Goal: Task Accomplishment & Management: Complete application form

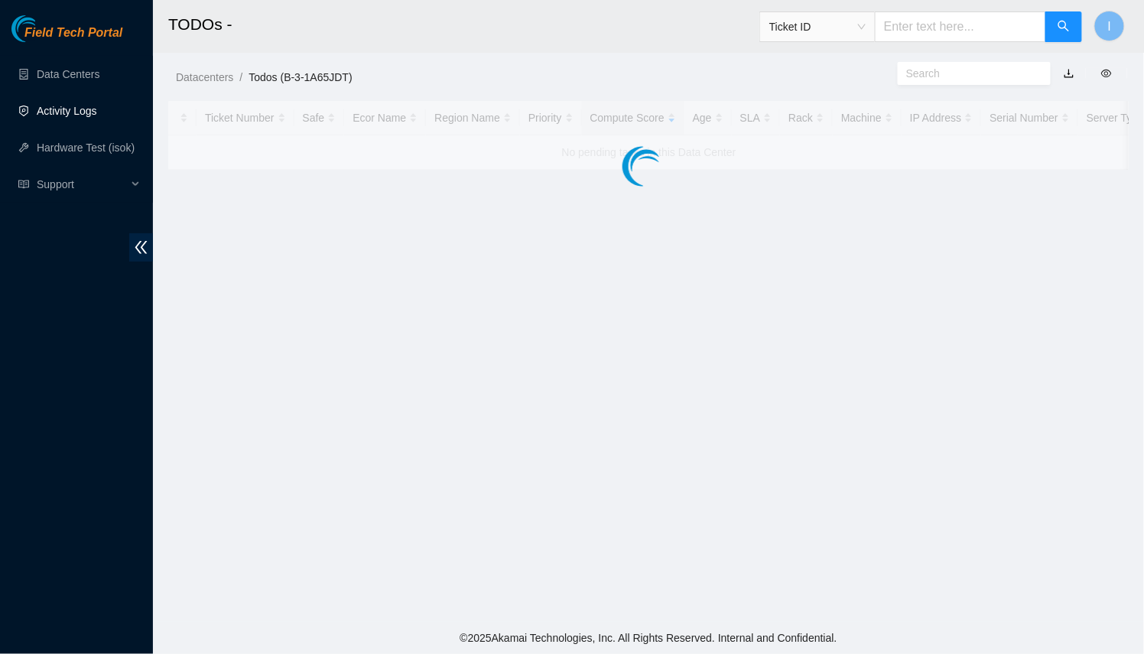
click at [44, 116] on link "Activity Logs" at bounding box center [67, 111] width 60 height 12
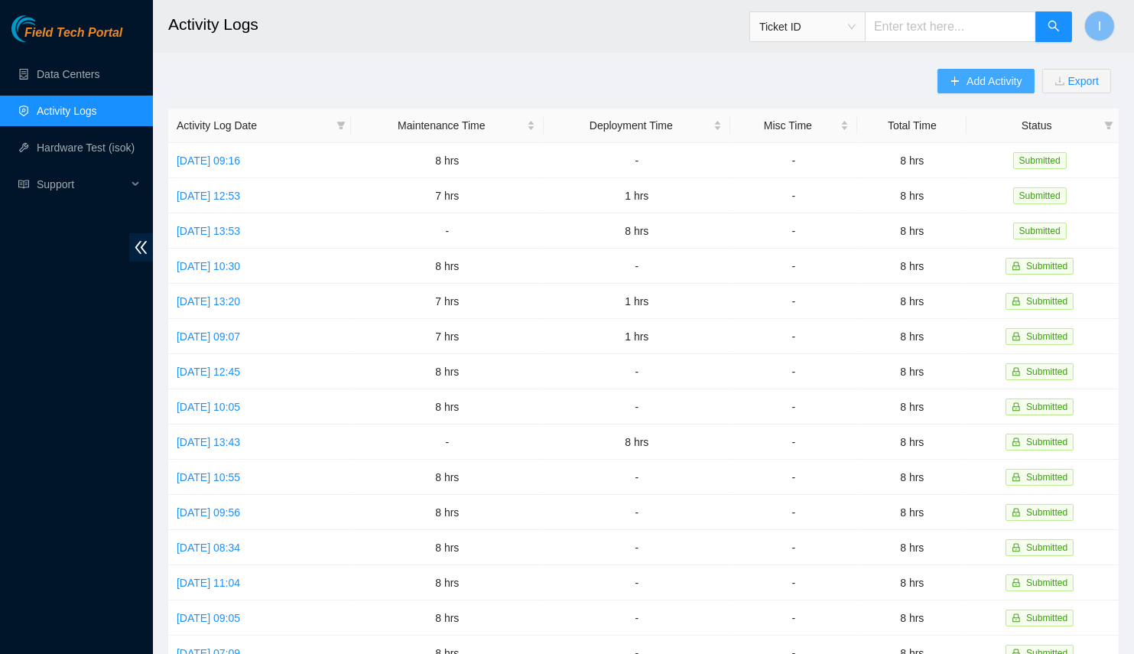
click at [974, 90] on button "Add Activity" at bounding box center [986, 81] width 96 height 24
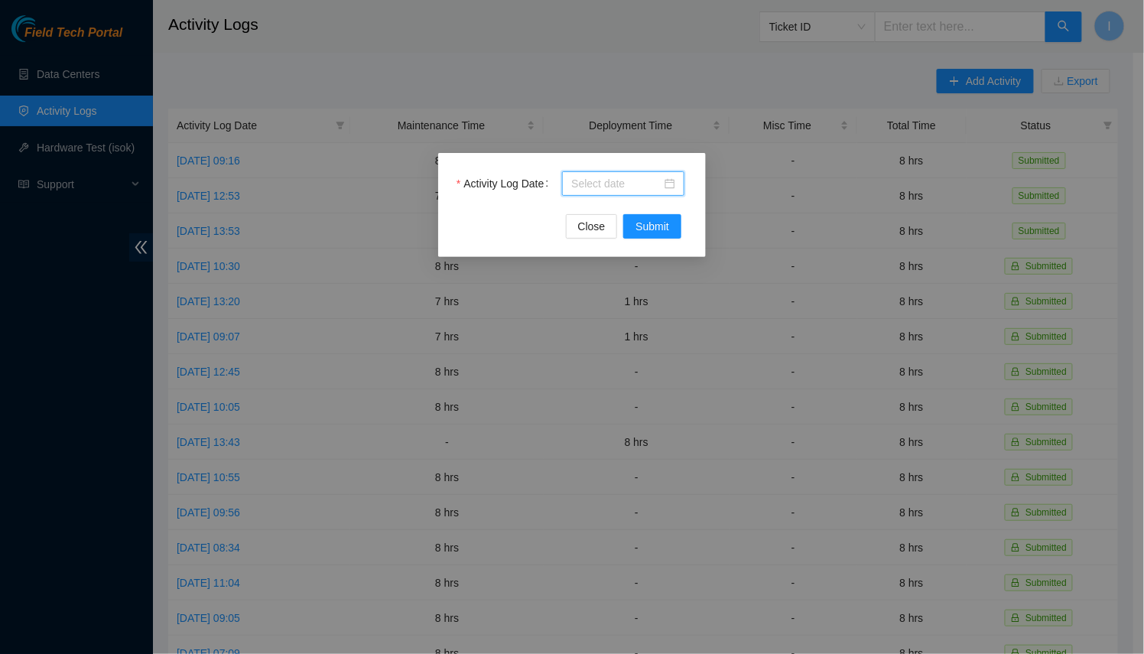
click at [586, 184] on input "Activity Log Date" at bounding box center [616, 183] width 90 height 17
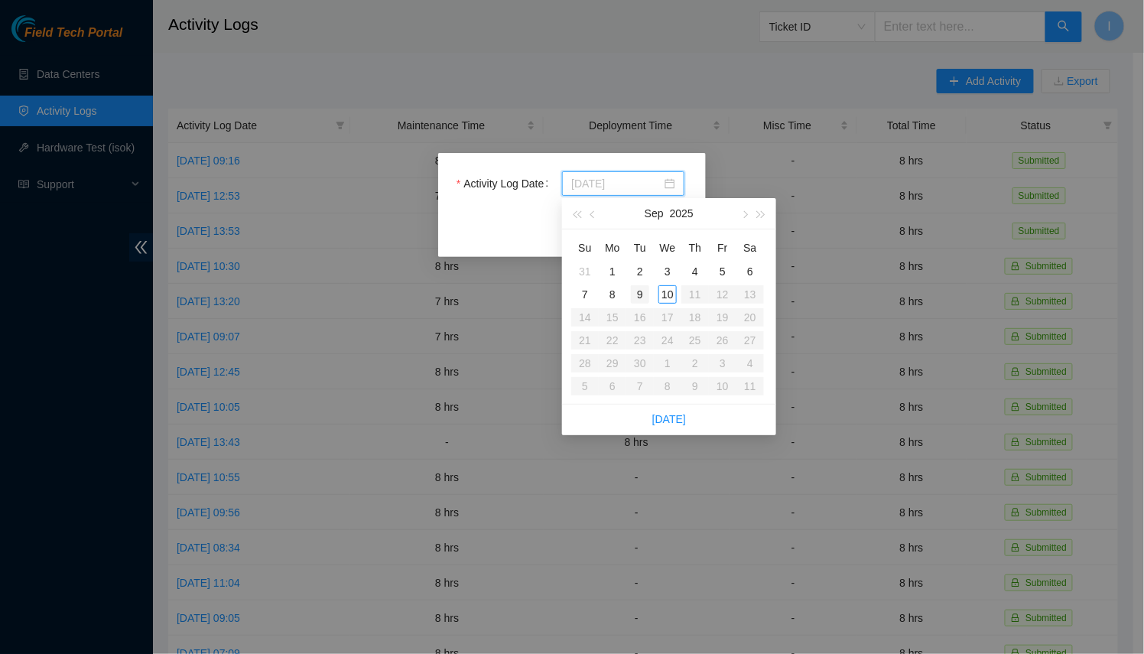
type input "[DATE]"
click at [639, 289] on div "9" at bounding box center [640, 294] width 18 height 18
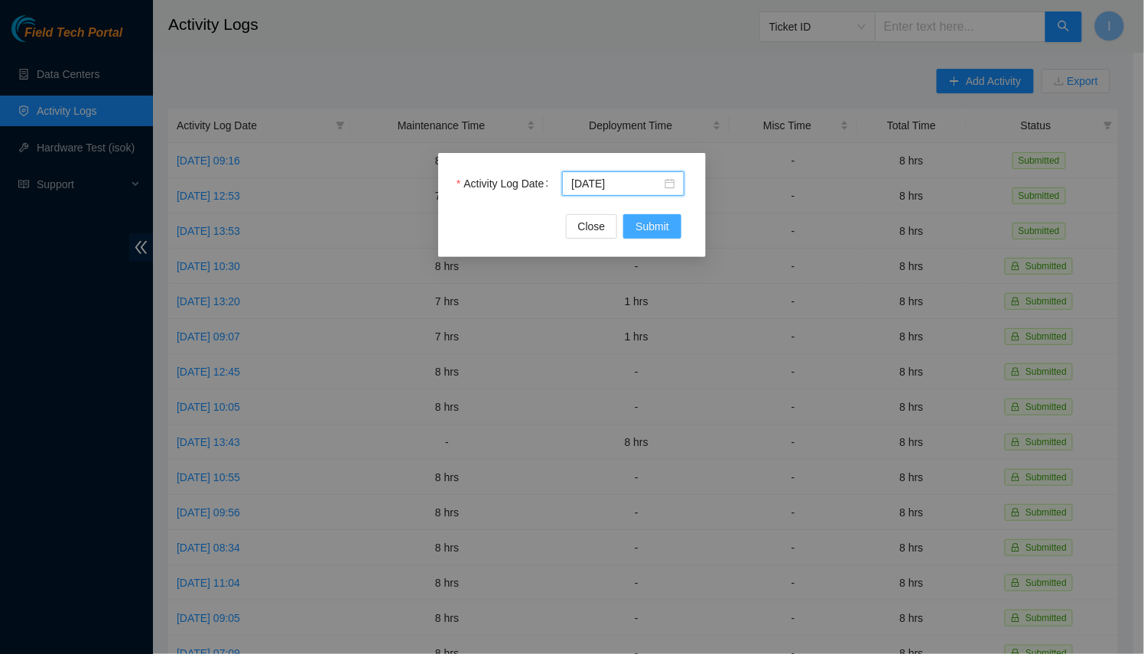
click at [650, 213] on form "Activity Log Date [DATE] Close Submit" at bounding box center [572, 204] width 231 height 67
click at [652, 223] on span "Submit" at bounding box center [653, 226] width 34 height 17
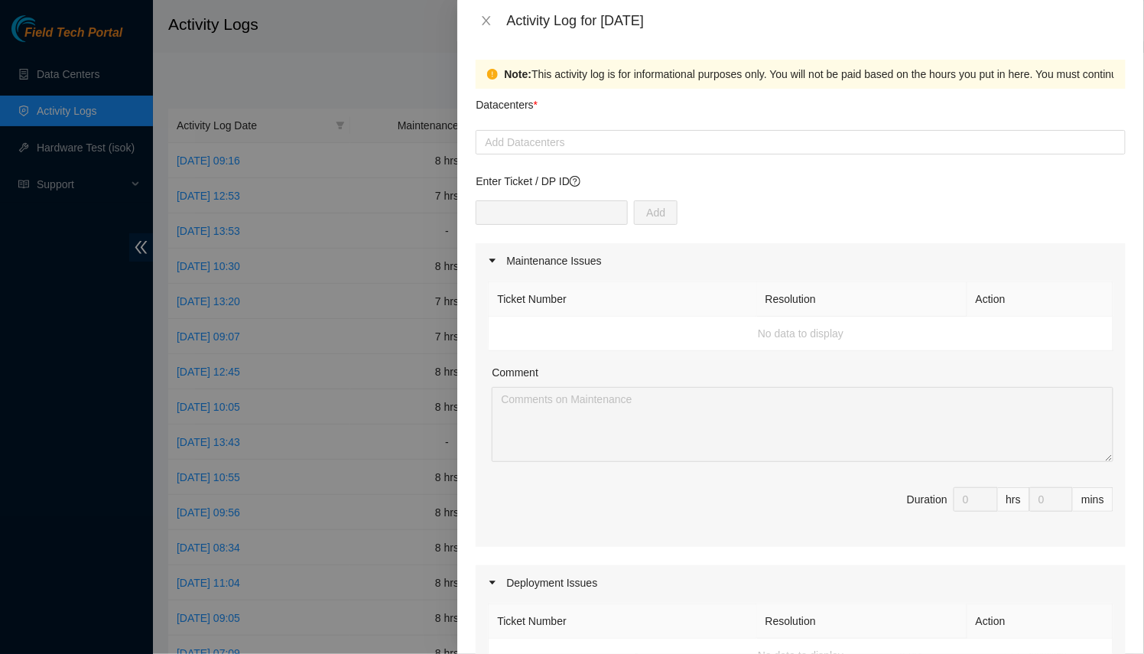
click at [542, 93] on div "Datacenters *" at bounding box center [801, 109] width 650 height 41
click at [535, 138] on div at bounding box center [801, 142] width 643 height 18
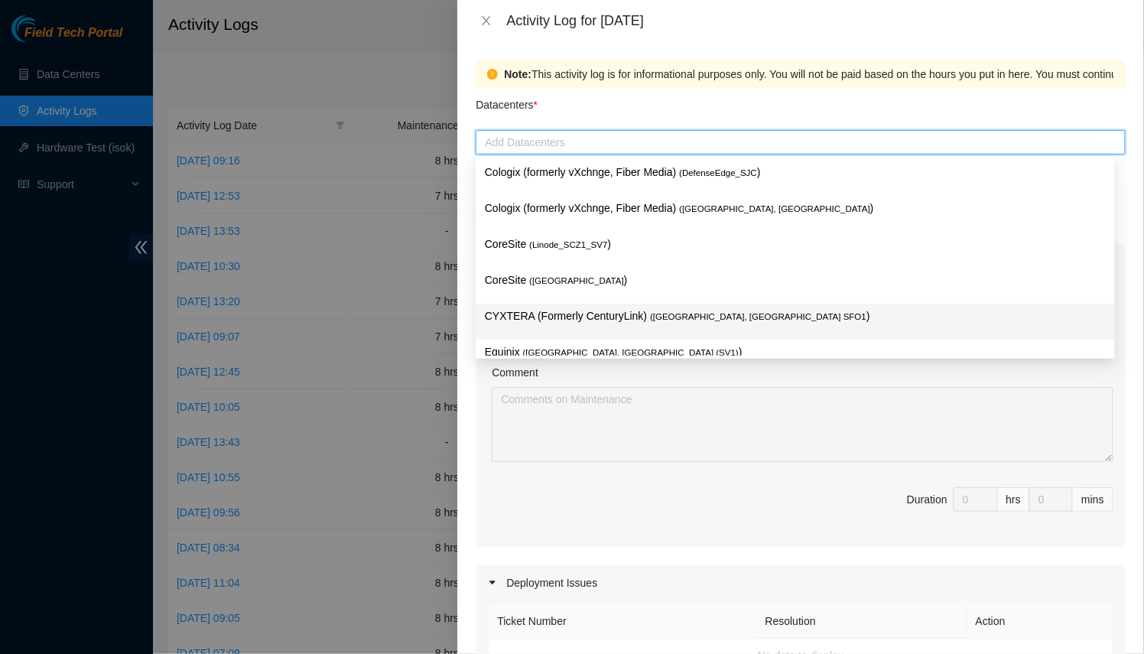
click at [558, 314] on p "CYXTERA (Formerly CenturyLink) ( [GEOGRAPHIC_DATA], [GEOGRAPHIC_DATA] SFO1 )" at bounding box center [795, 317] width 621 height 18
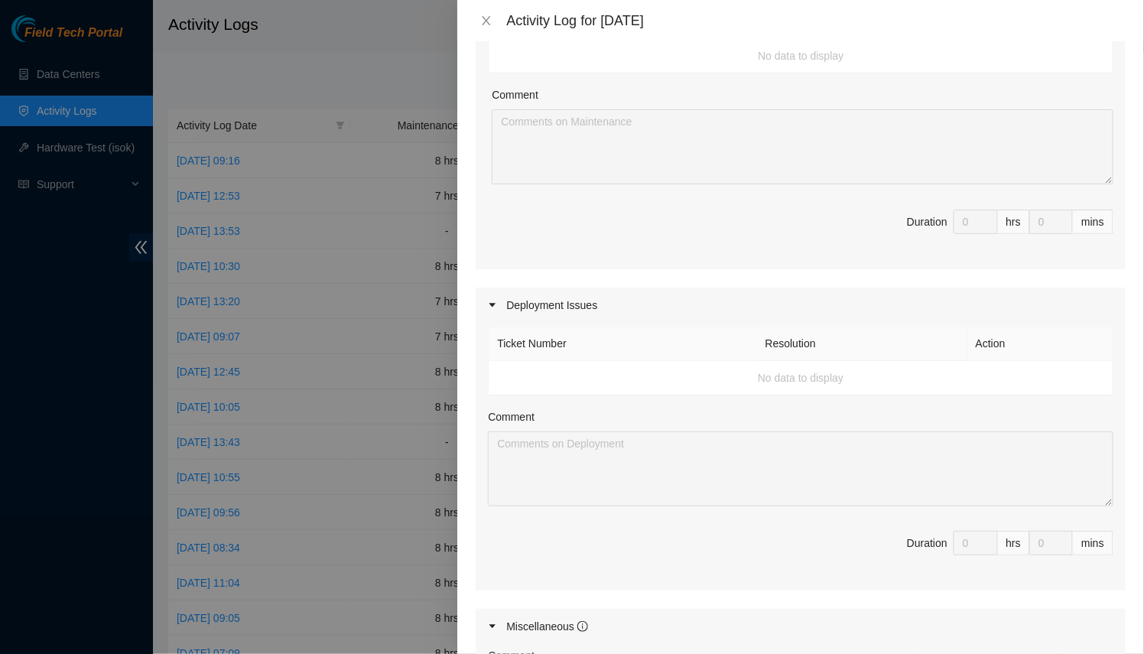
scroll to position [607, 0]
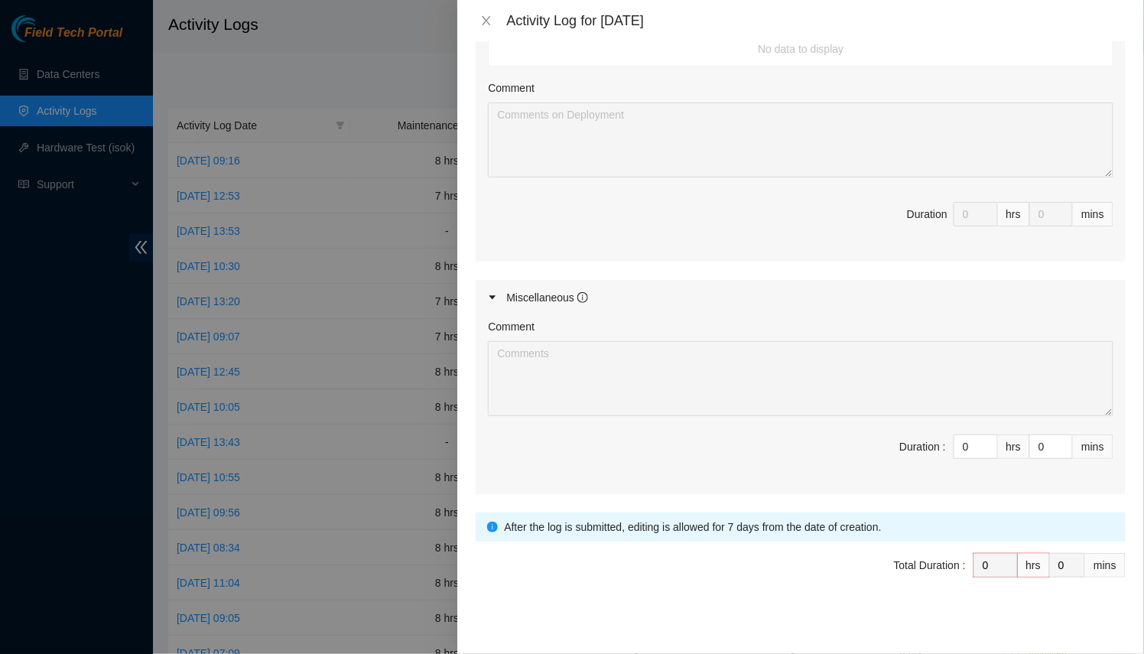
drag, startPoint x: 961, startPoint y: 443, endPoint x: 831, endPoint y: 463, distance: 131.6
click at [955, 437] on input "0" at bounding box center [976, 446] width 43 height 23
type input "8"
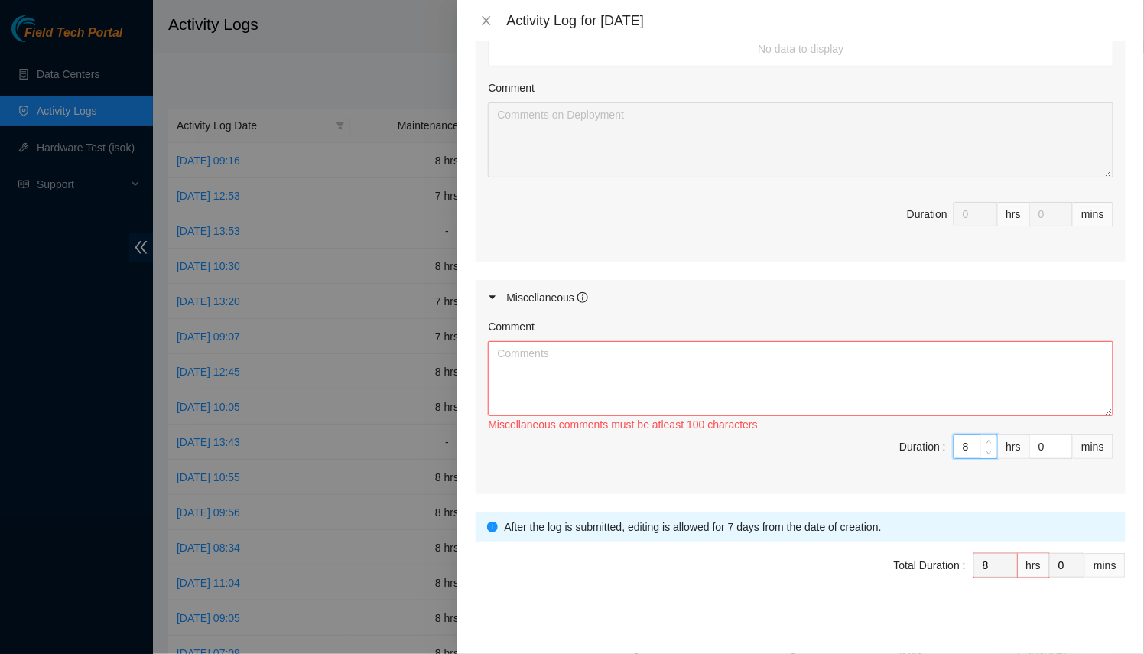
type input "8"
click at [796, 381] on textarea "Comment" at bounding box center [801, 378] width 626 height 75
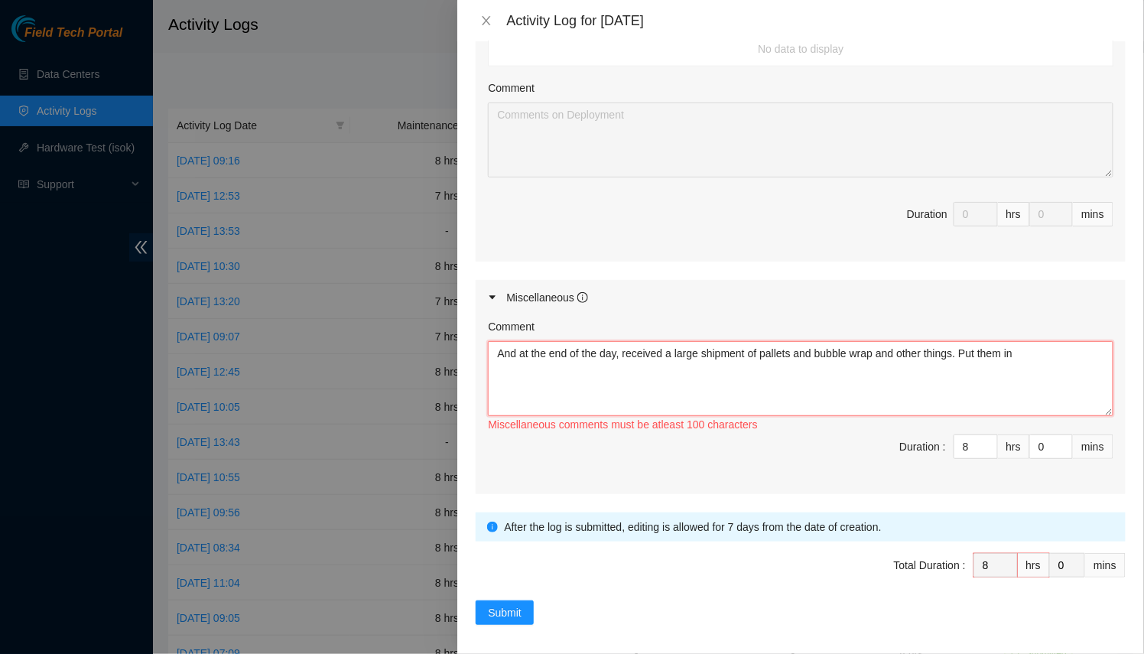
click at [509, 352] on textarea "And at the end of the day, received a large shipment of pallets and bubble wrap…" at bounding box center [801, 378] width 626 height 75
click at [500, 351] on textarea "And at the end of the day, received a large shipment of pallets and bubble wrap…" at bounding box center [801, 378] width 626 height 75
click at [1081, 355] on textarea "And at the end of the day, received a large shipment of pallets and bubble wrap…" at bounding box center [801, 378] width 626 height 75
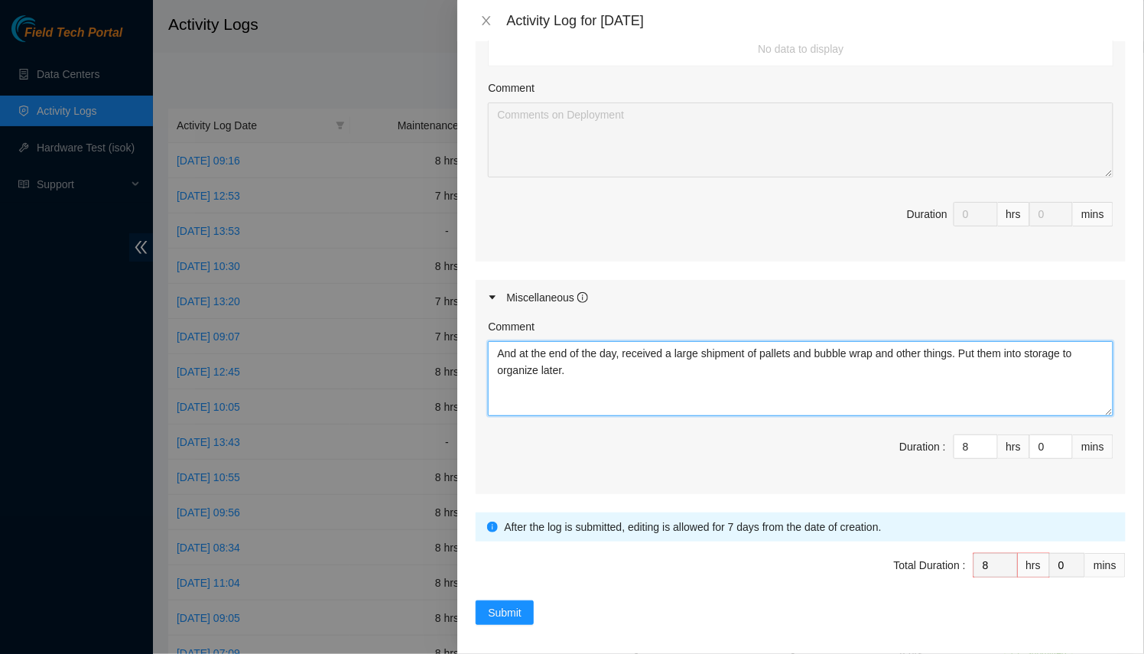
click at [490, 348] on textarea "And at the end of the day, received a large shipment of pallets and bubble wrap…" at bounding box center [801, 378] width 626 height 75
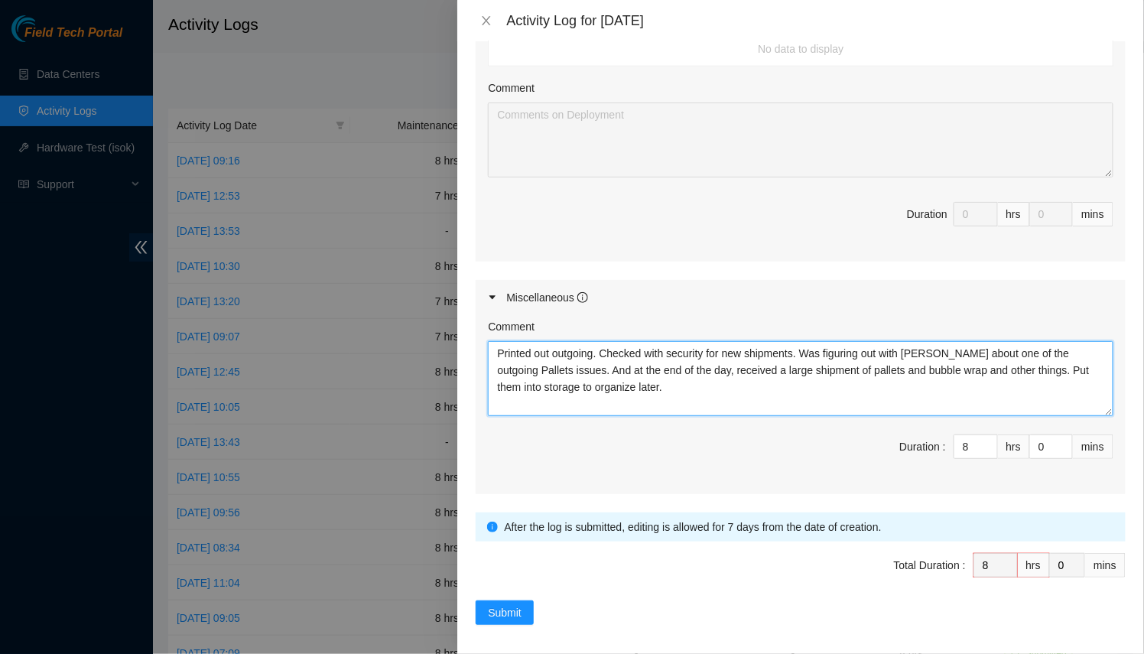
drag, startPoint x: 695, startPoint y: 364, endPoint x: 564, endPoint y: 362, distance: 131.6
click at [564, 362] on textarea "Printed out outgoing. Checked with security for new shipments. Was figuring out…" at bounding box center [801, 378] width 626 height 75
type textarea "Printed out outgoing. Checked with security for new shipments. Was figuring out…"
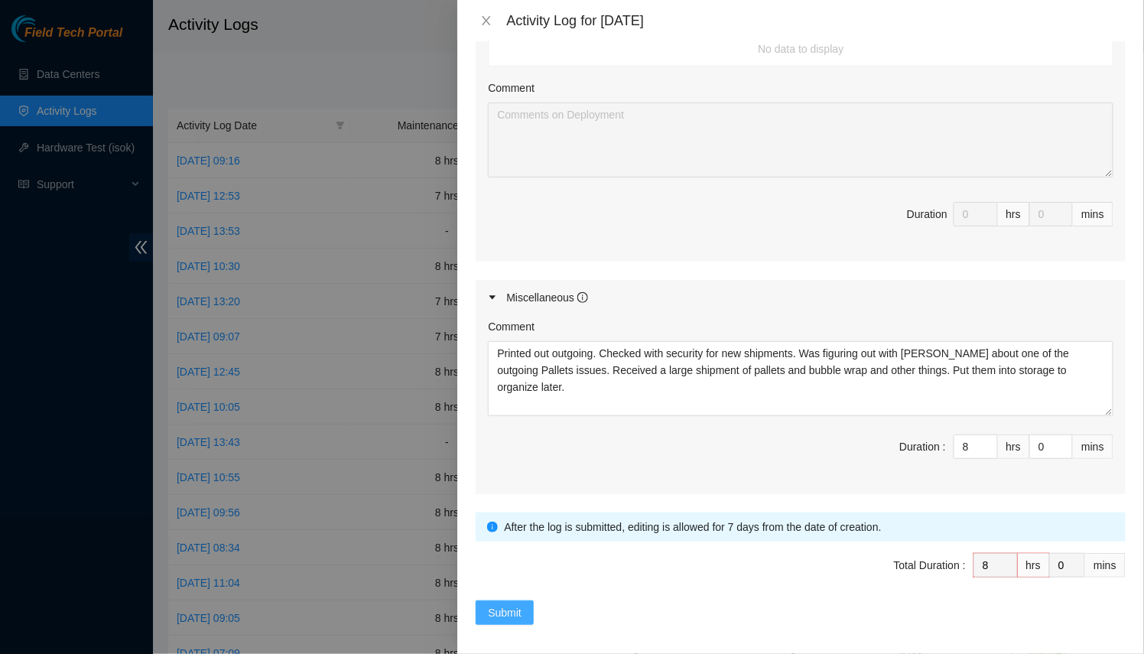
click at [508, 617] on button "Submit" at bounding box center [505, 613] width 58 height 24
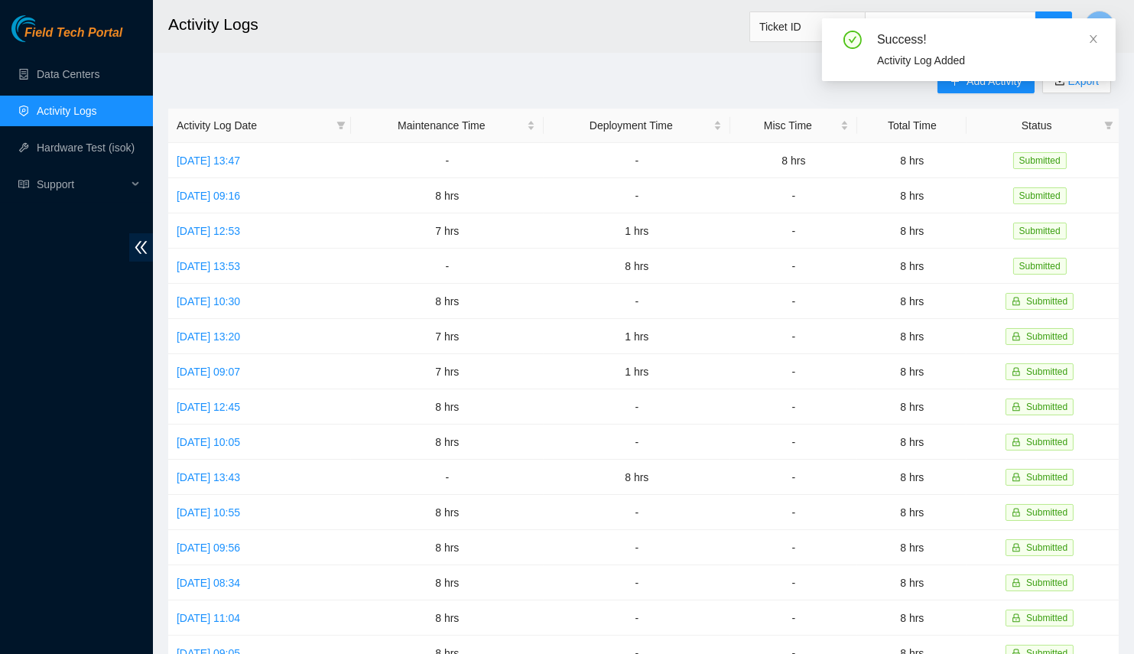
click at [960, 83] on div "Success! Activity Log Added" at bounding box center [969, 55] width 294 height 75
click at [962, 93] on div "Success! Activity Log Added" at bounding box center [969, 55] width 294 height 75
click at [1089, 35] on icon "close" at bounding box center [1094, 39] width 11 height 11
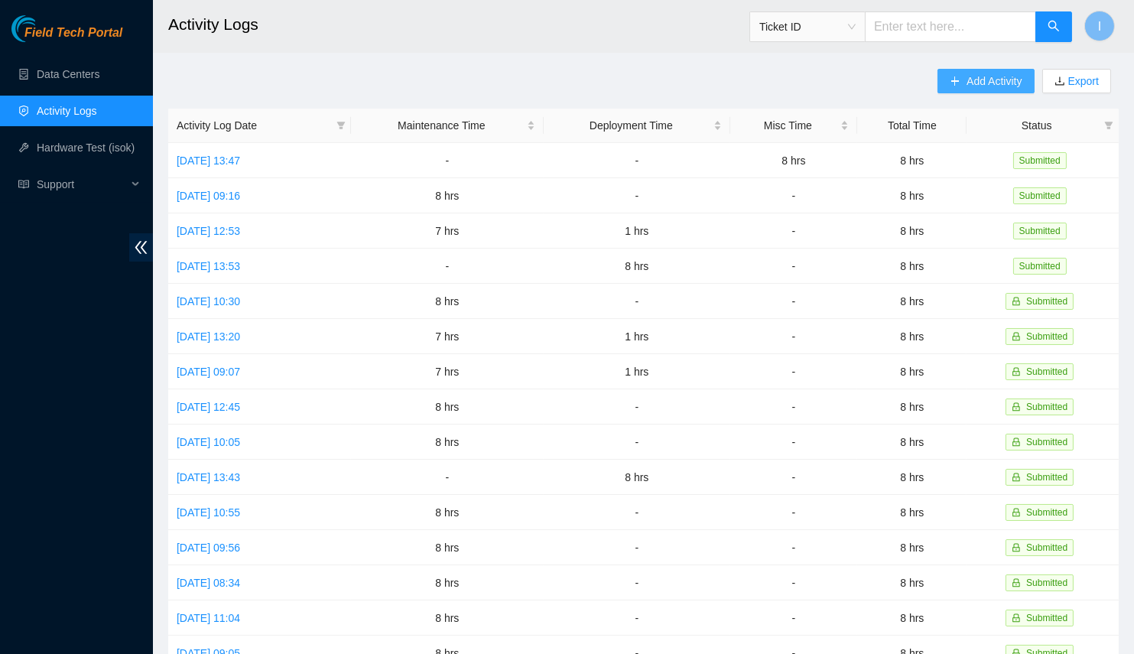
click at [992, 86] on span "Add Activity" at bounding box center [994, 81] width 55 height 17
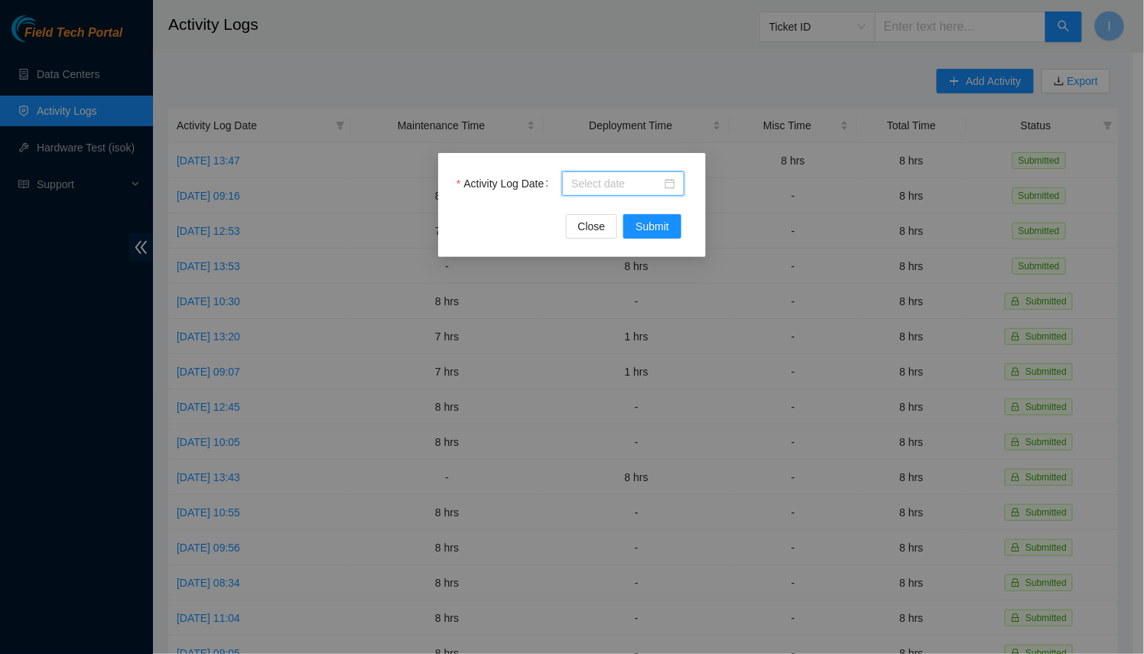
click at [621, 191] on input "Activity Log Date" at bounding box center [616, 183] width 90 height 17
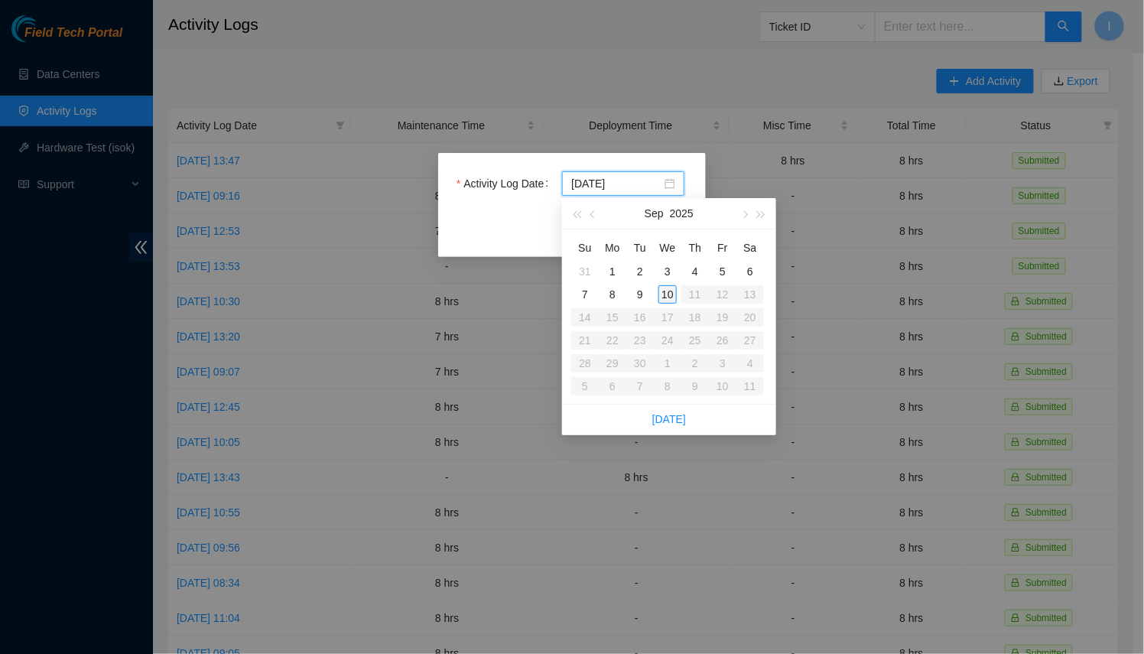
type input "[DATE]"
click at [673, 295] on div "10" at bounding box center [668, 294] width 18 height 18
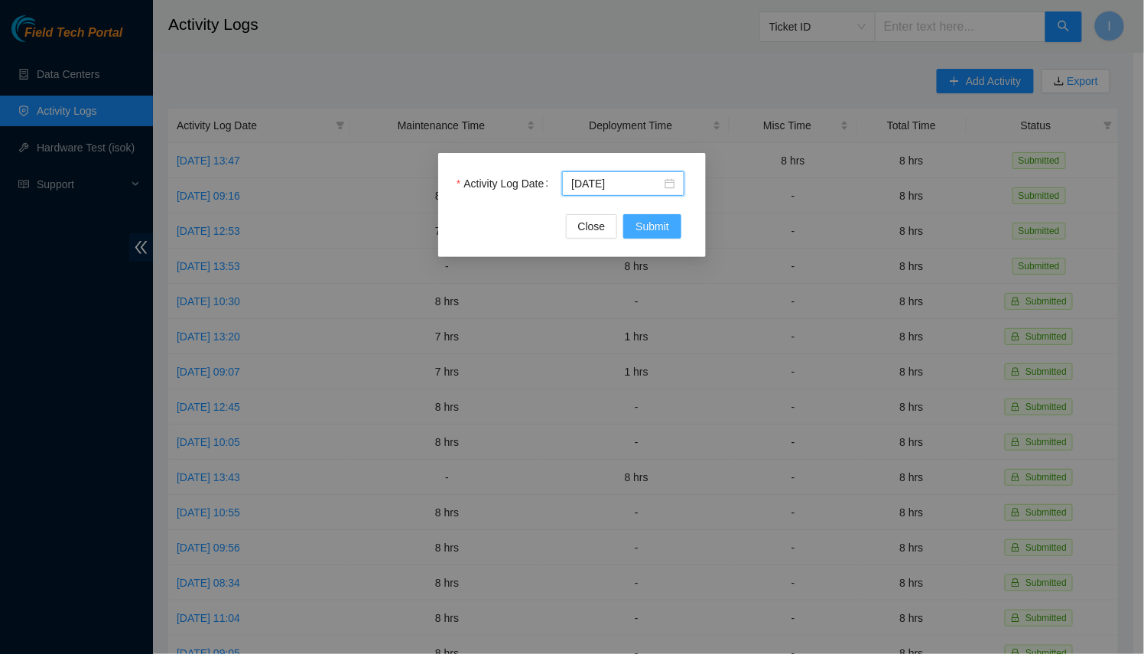
click at [672, 225] on button "Submit" at bounding box center [652, 226] width 58 height 24
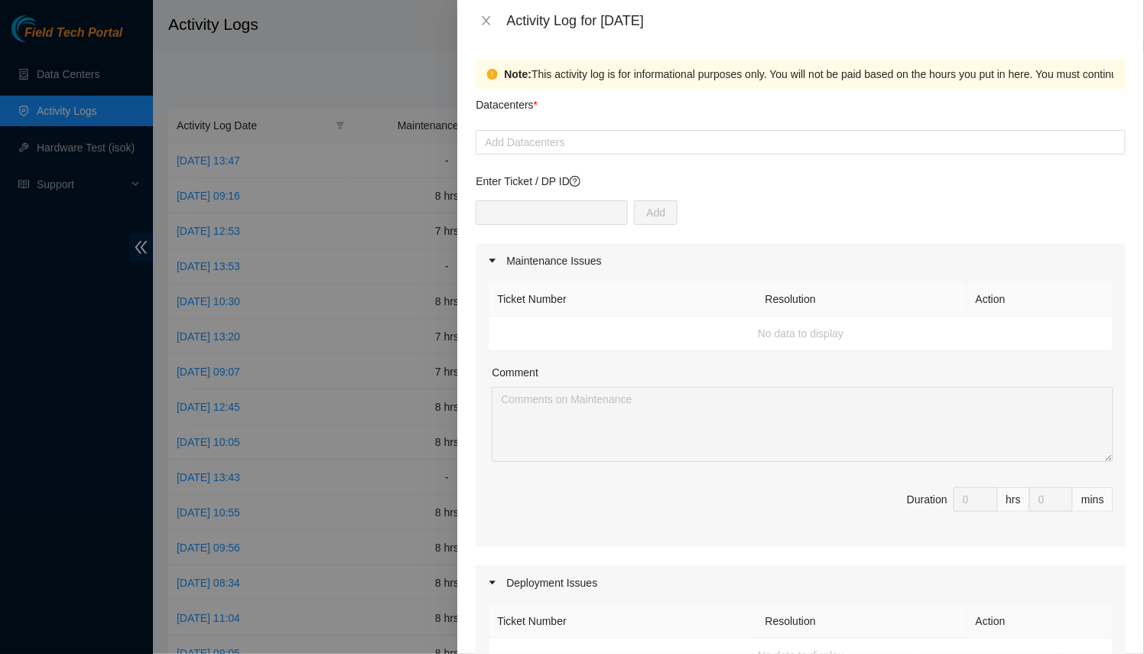
click at [634, 160] on form "Datacenters * Add Datacenters Enter Ticket / DP ID Add Maintenance Issues Ticke…" at bounding box center [801, 660] width 650 height 1143
click at [625, 140] on div at bounding box center [801, 142] width 643 height 18
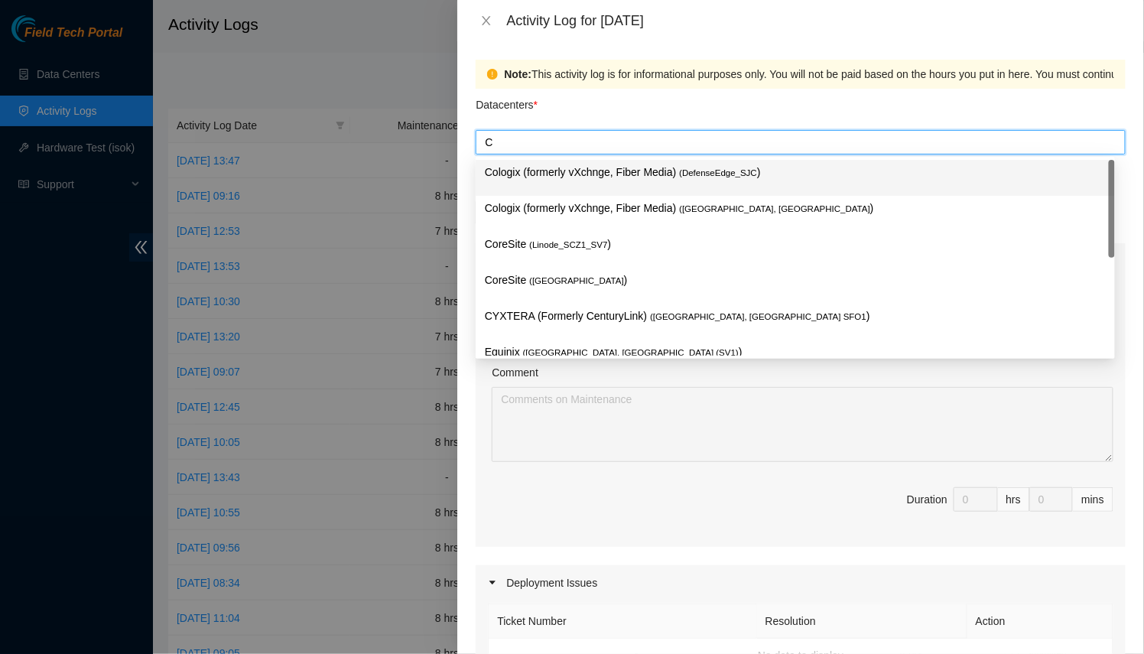
type input "Cx"
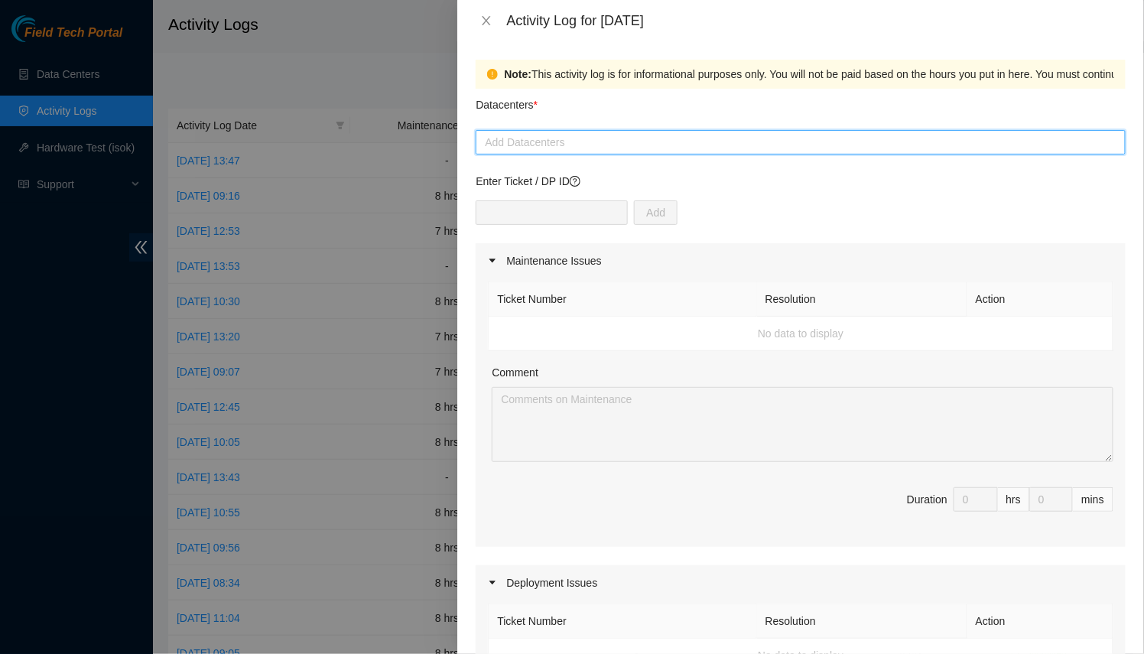
drag, startPoint x: 567, startPoint y: 147, endPoint x: 418, endPoint y: 141, distance: 148.5
click at [416, 141] on div "Activity Log for [DATE] Note: This activity log is for informational purposes o…" at bounding box center [572, 327] width 1144 height 654
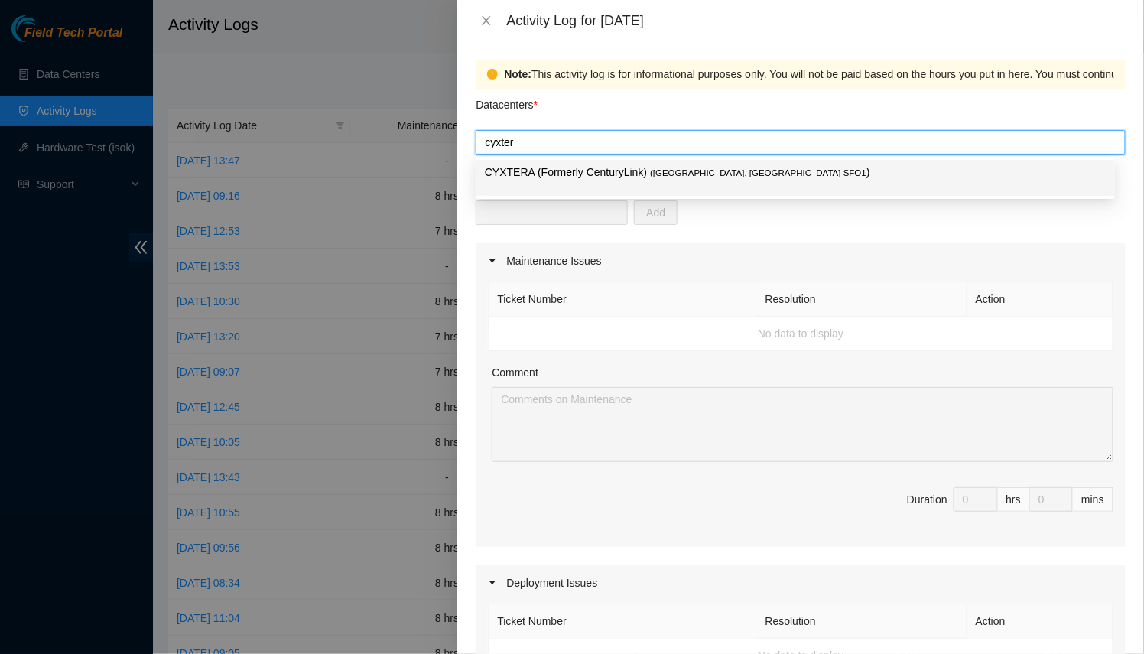
type input "cyxtera"
click at [537, 160] on div "CYXTERA (Formerly CenturyLink) ( [GEOGRAPHIC_DATA], [GEOGRAPHIC_DATA] SFO1 )" at bounding box center [796, 178] width 640 height 36
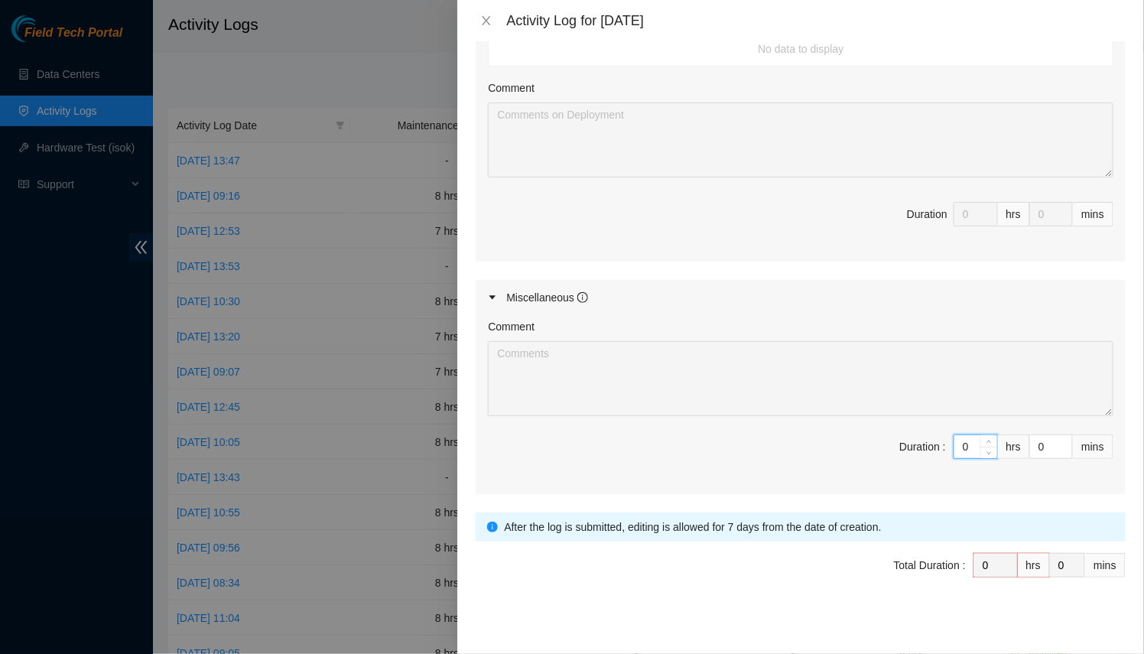
drag, startPoint x: 956, startPoint y: 447, endPoint x: 838, endPoint y: 440, distance: 118.0
click at [874, 435] on span "Duration : 0 hrs 0 mins" at bounding box center [801, 456] width 626 height 43
type input "8"
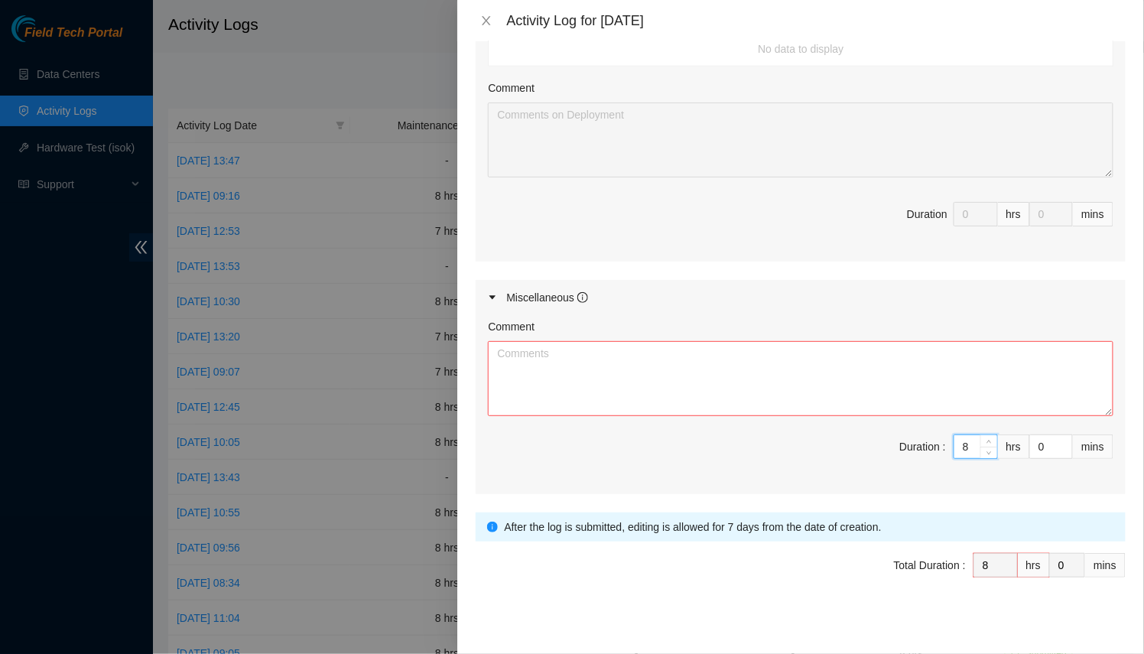
type input "8"
click at [893, 384] on textarea "Comment" at bounding box center [801, 378] width 626 height 75
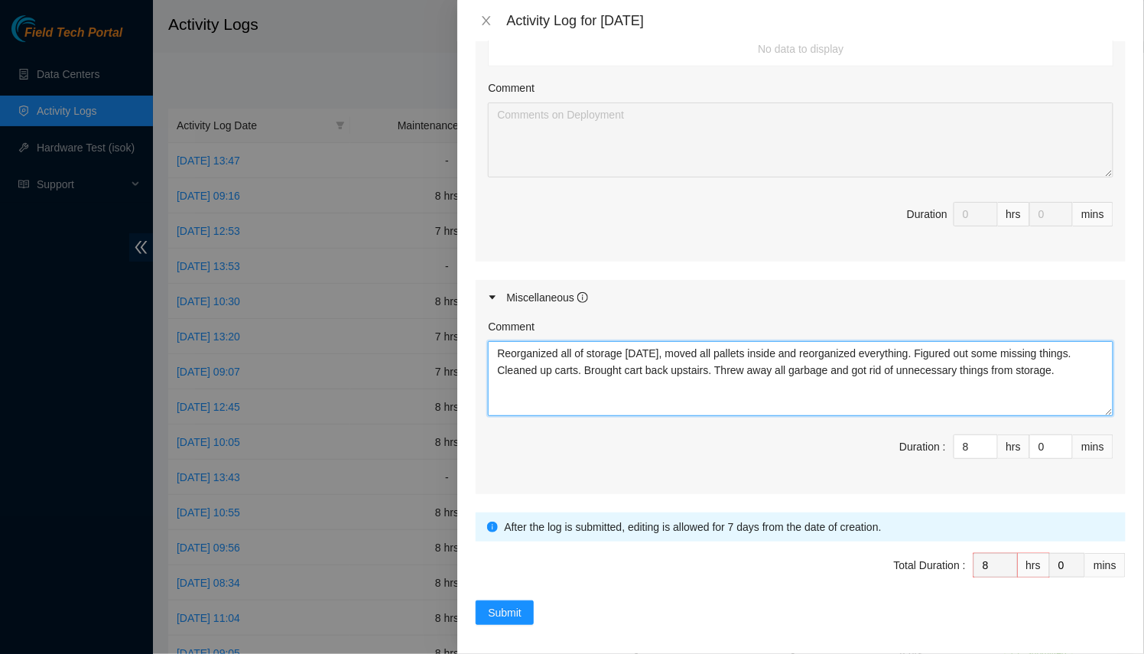
click at [1082, 378] on textarea "Reorganized all of storage [DATE], moved all pallets inside and reorganized eve…" at bounding box center [801, 378] width 626 height 75
type textarea "Reorganized all of storage [DATE], moved all pallets inside and reorganized eve…"
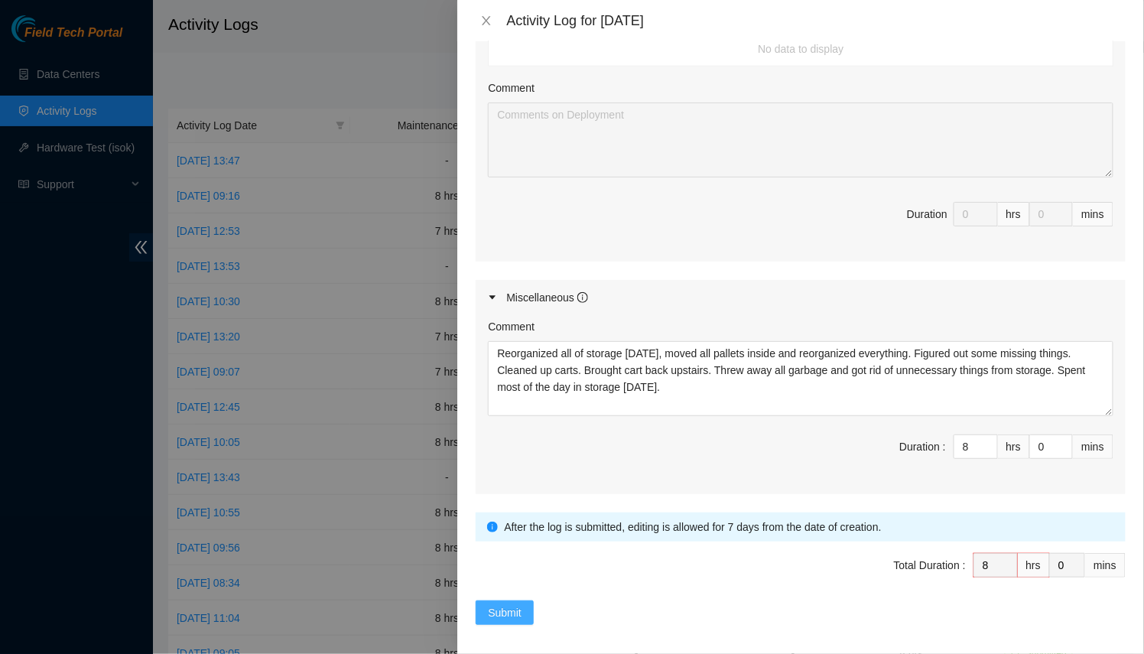
click at [518, 608] on span "Submit" at bounding box center [505, 612] width 34 height 17
